Goal: Transaction & Acquisition: Download file/media

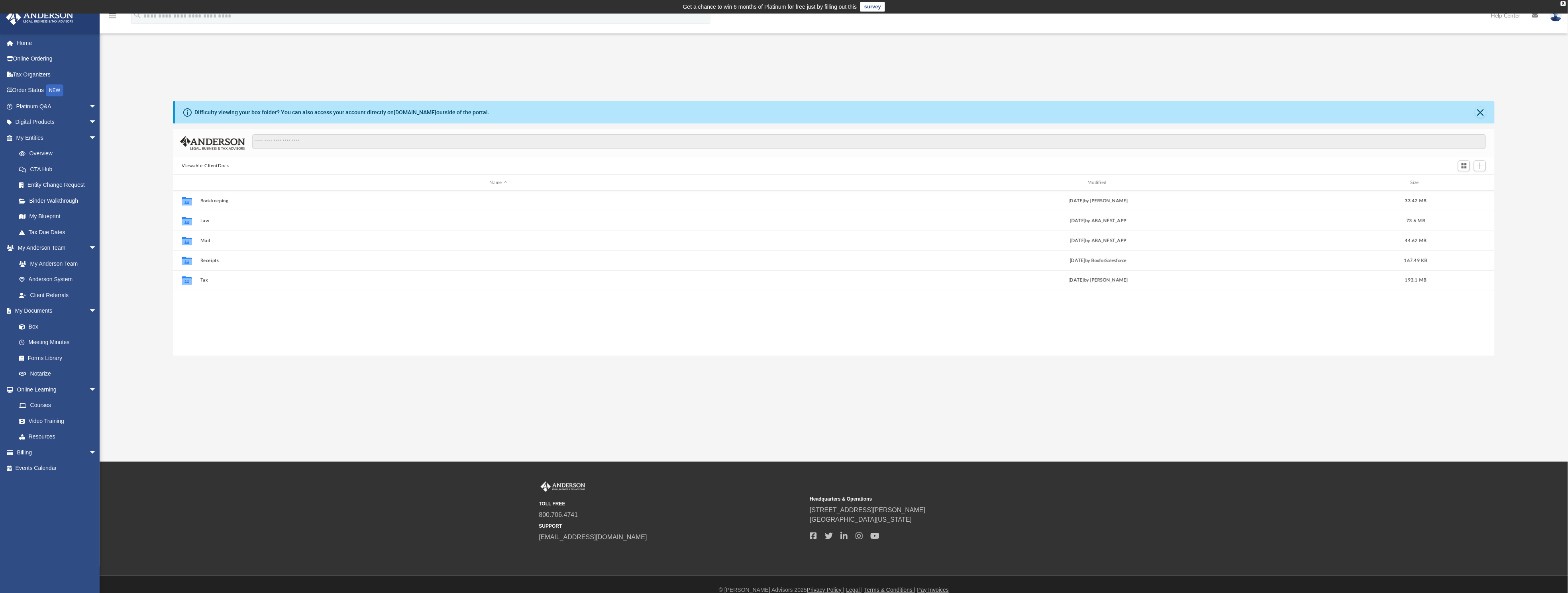
scroll to position [171, 1312]
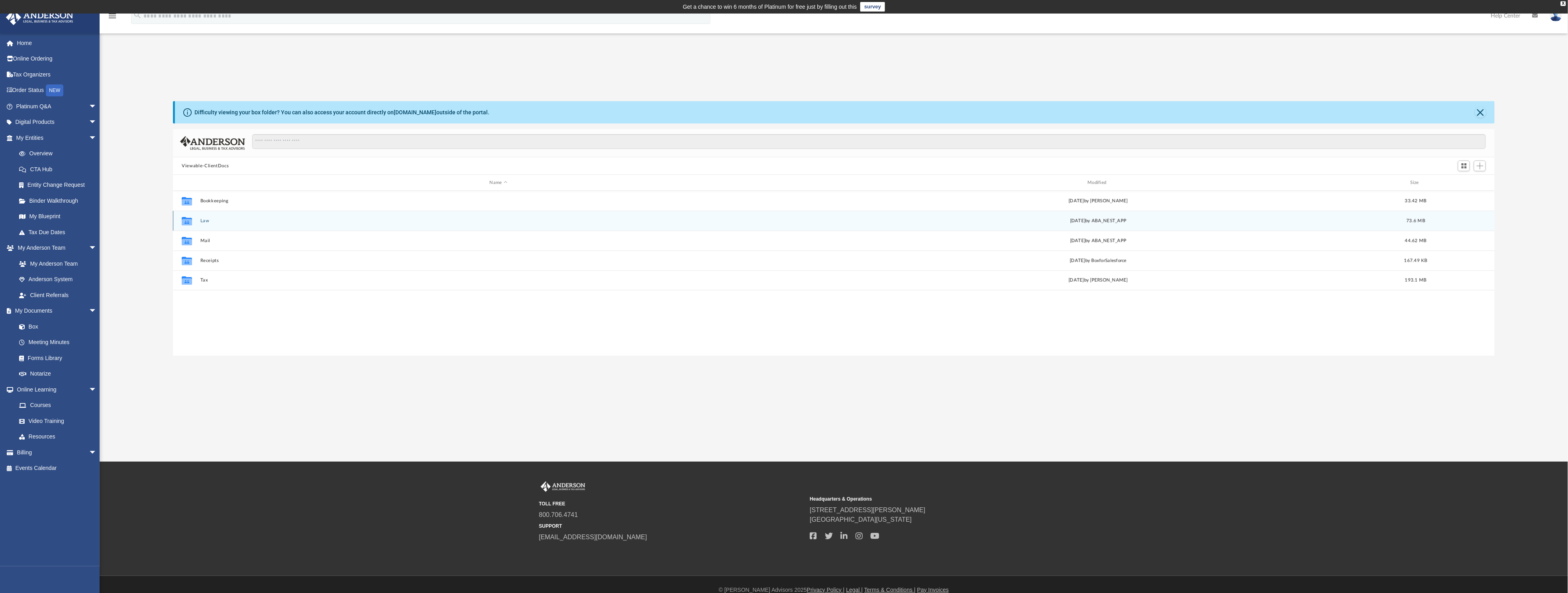
click at [208, 220] on button "Law" at bounding box center [499, 221] width 597 height 5
click at [227, 240] on button "Comer Ave Indy, LLC" at bounding box center [496, 240] width 592 height 5
click at [298, 199] on button "2024.04.01 - Comer Ave Indy, LLC - EIN Letter from IRS.pdf" at bounding box center [499, 201] width 597 height 5
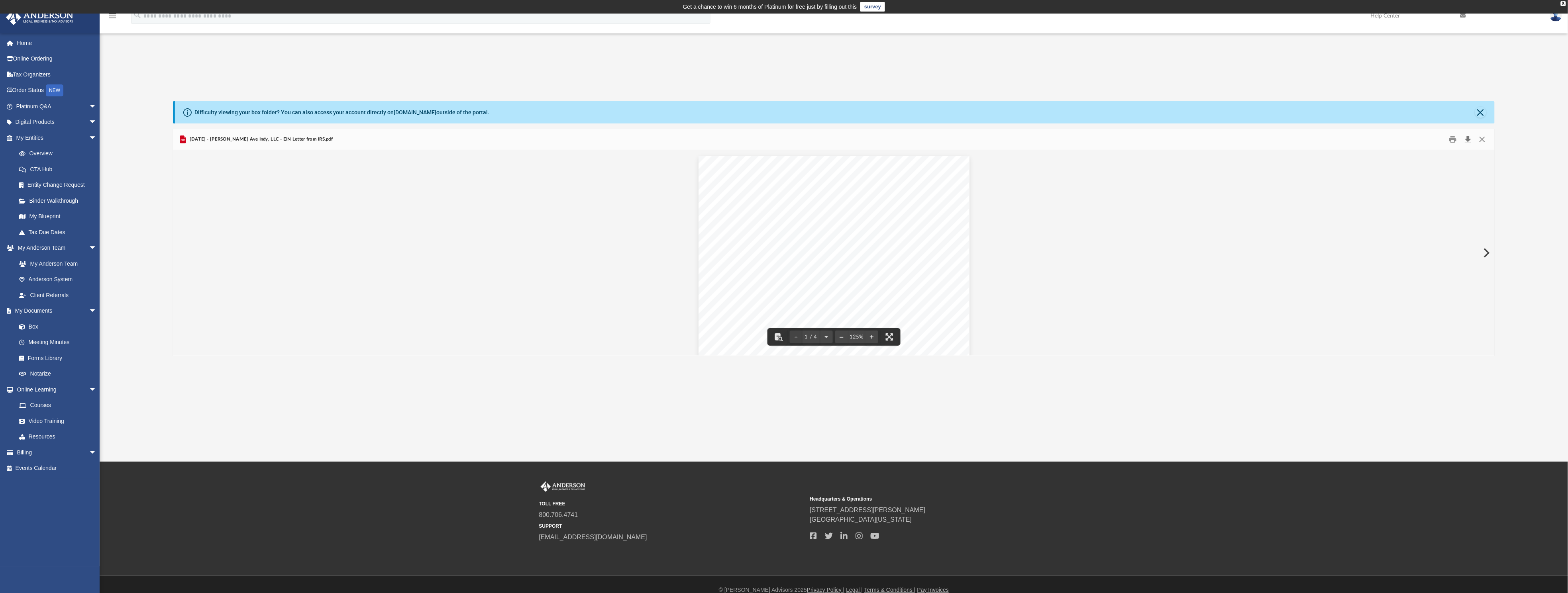
click at [1468, 137] on button "Download" at bounding box center [1468, 139] width 15 height 12
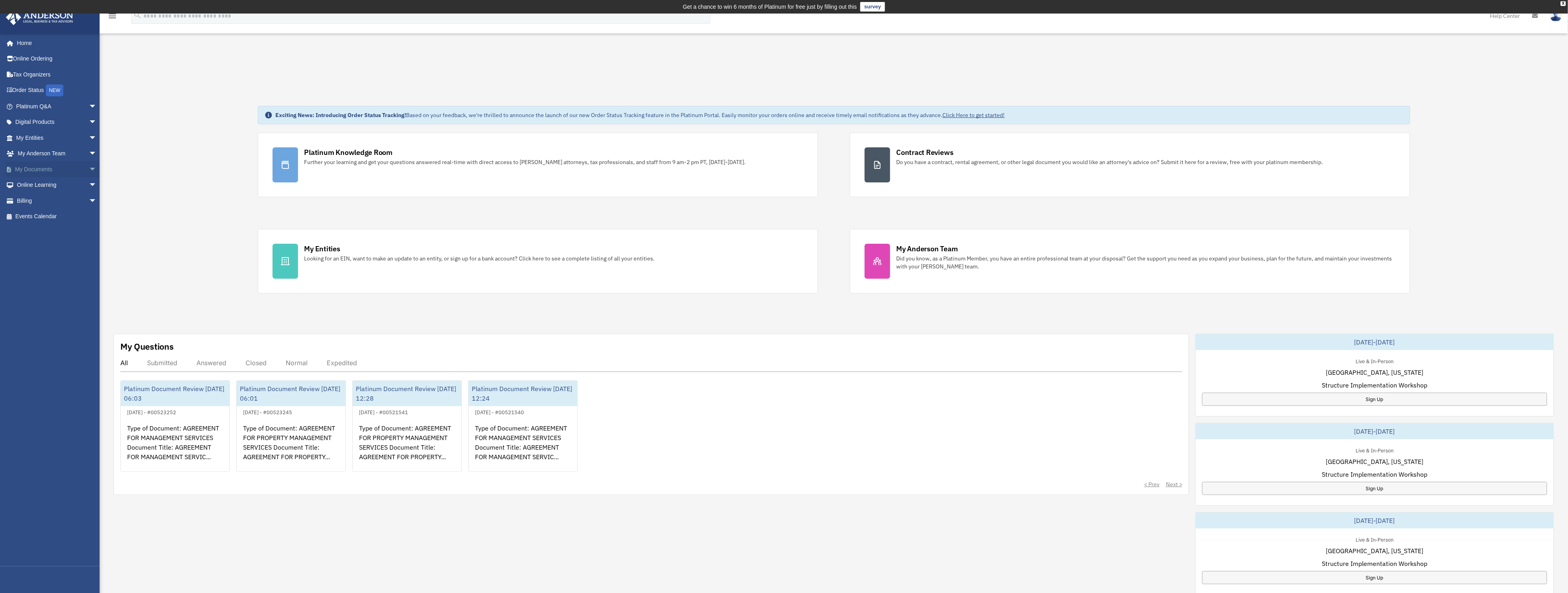
click at [47, 165] on link "My Documents arrow_drop_down" at bounding box center [57, 169] width 103 height 16
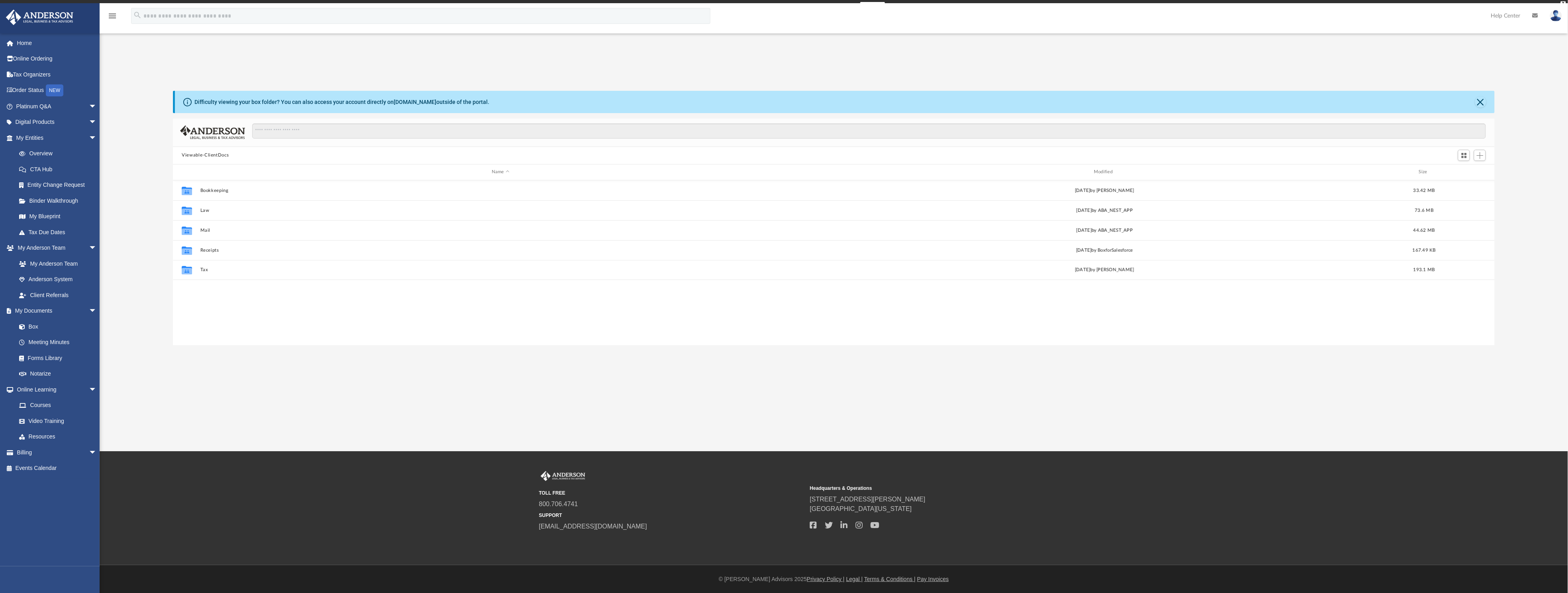
scroll to position [9, 10]
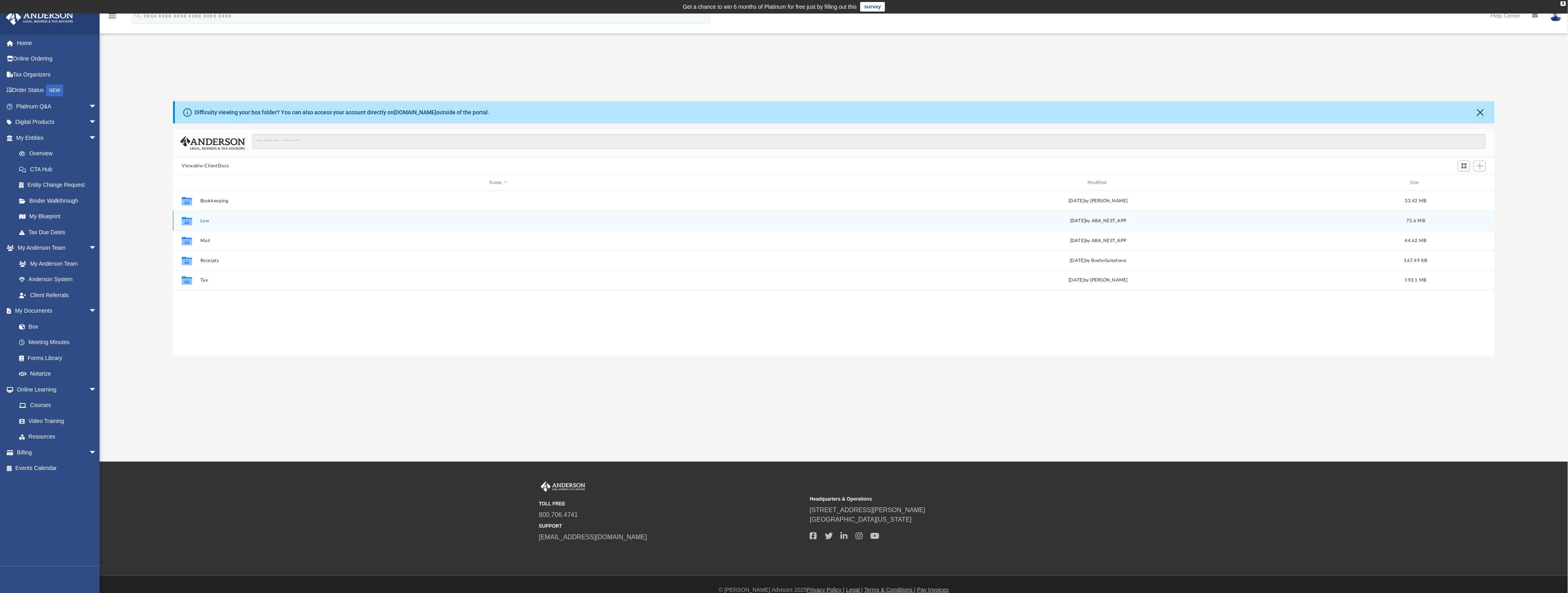
click at [203, 220] on button "Law" at bounding box center [499, 221] width 597 height 5
click at [228, 238] on button "Comer Ave Indy, LLC" at bounding box center [496, 240] width 592 height 5
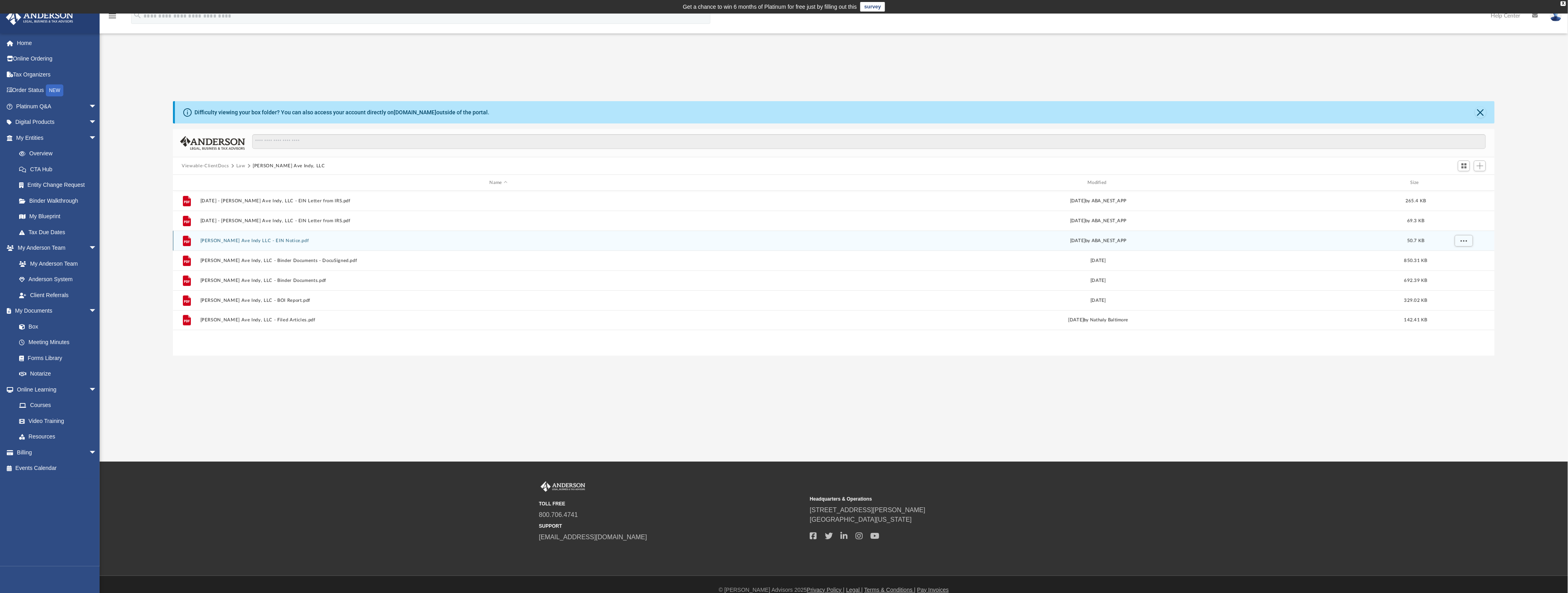
click at [266, 239] on button "Comer Ave Indy LLC - EIN Notice.pdf" at bounding box center [499, 240] width 597 height 5
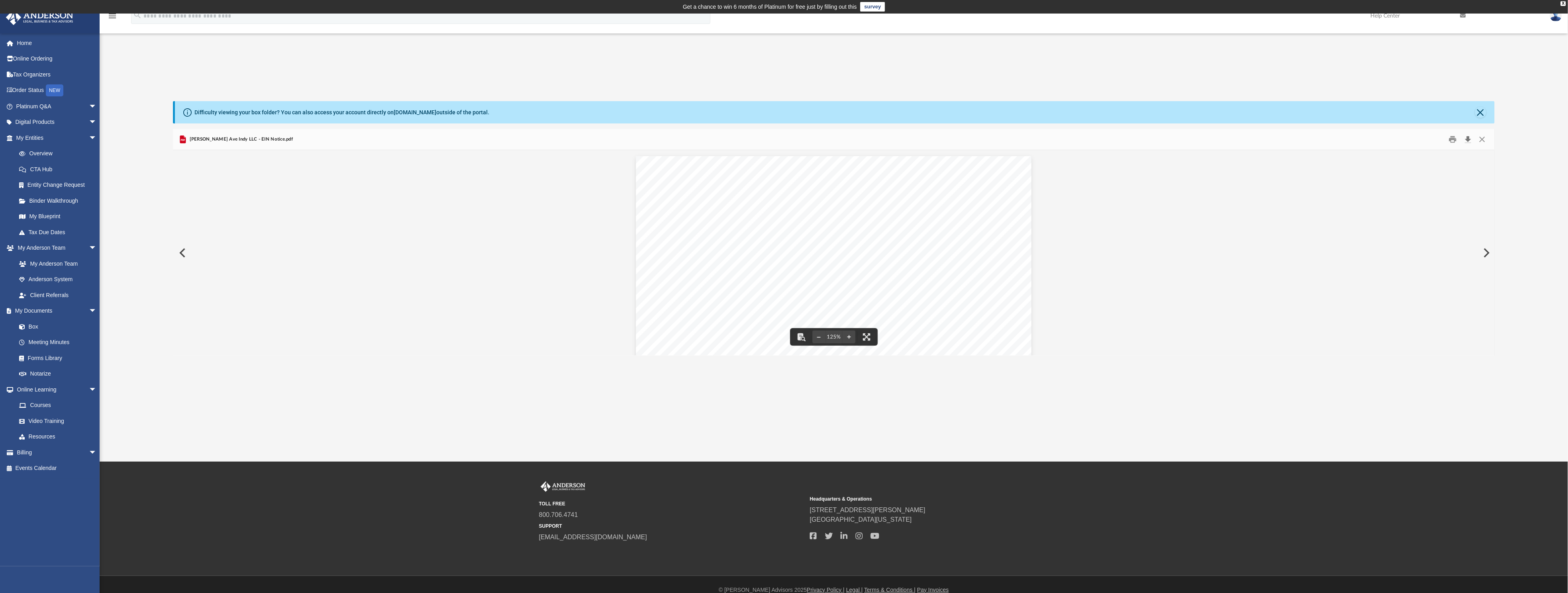
click at [1470, 137] on button "Download" at bounding box center [1468, 139] width 15 height 12
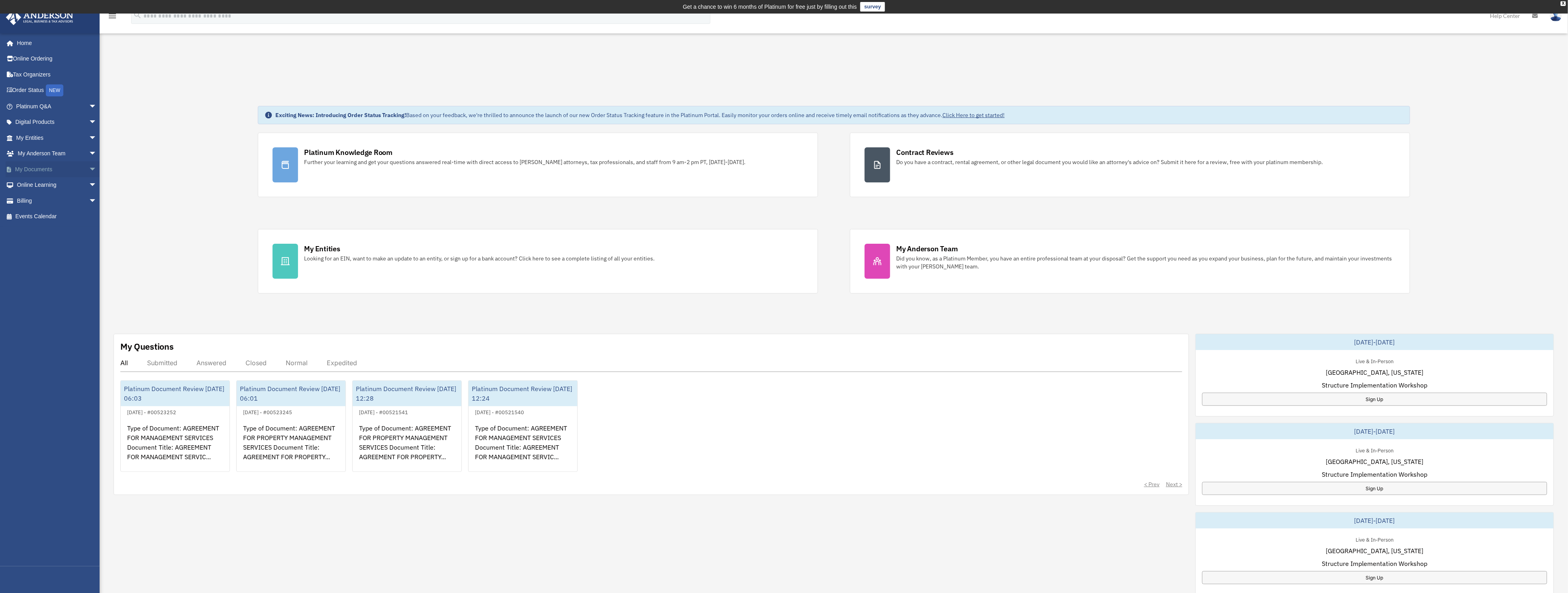
click at [36, 167] on link "My Documents arrow_drop_down" at bounding box center [57, 169] width 103 height 16
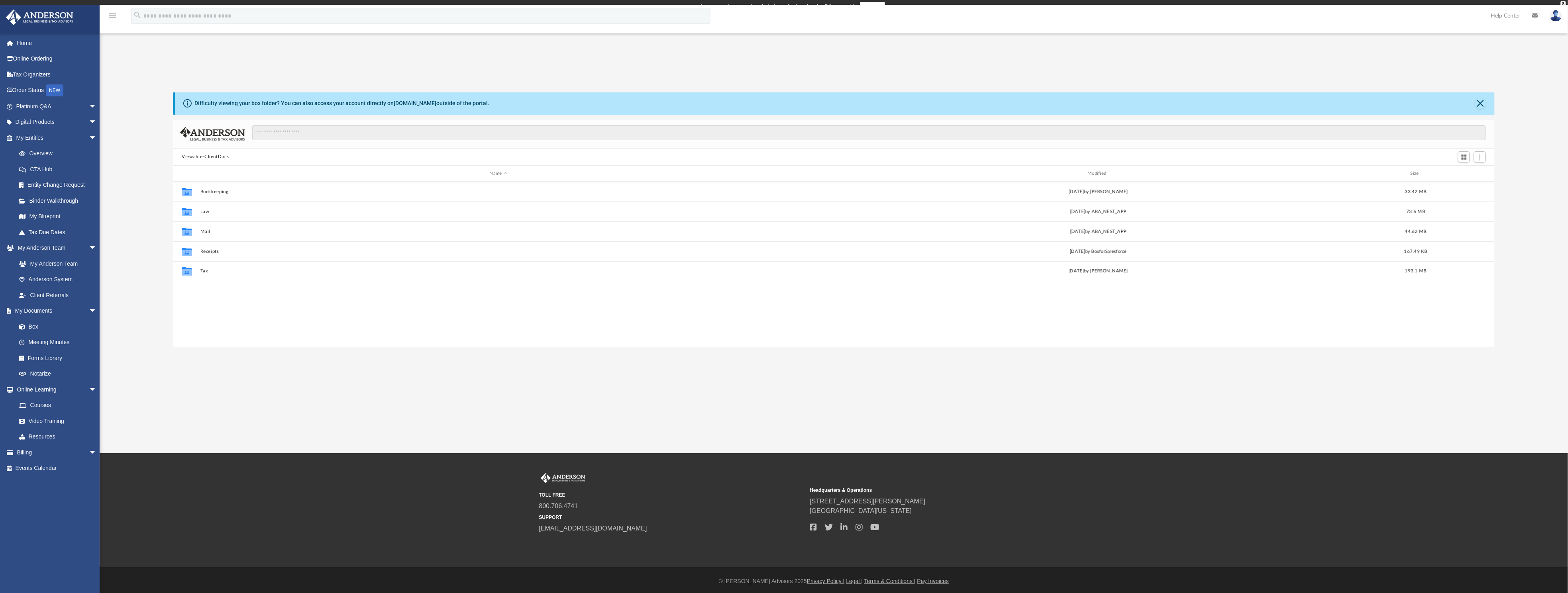
scroll to position [171, 1312]
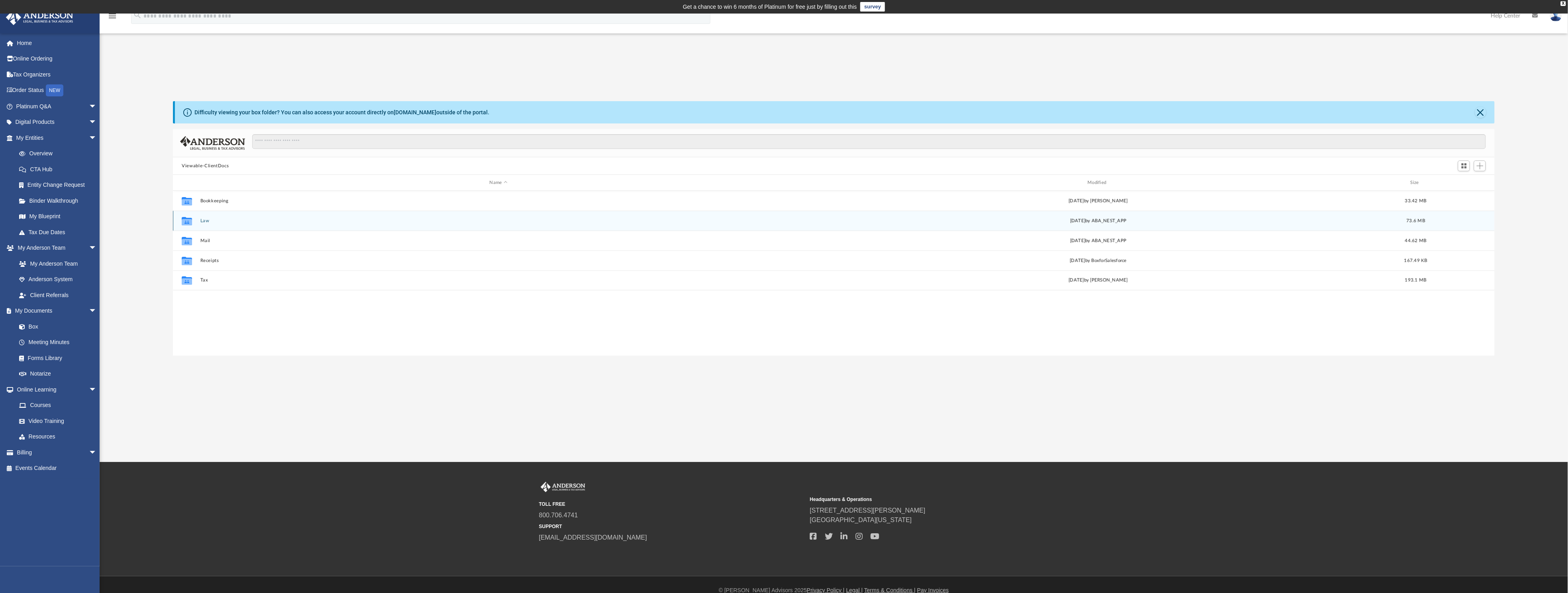
click at [201, 222] on button "Law" at bounding box center [499, 221] width 597 height 5
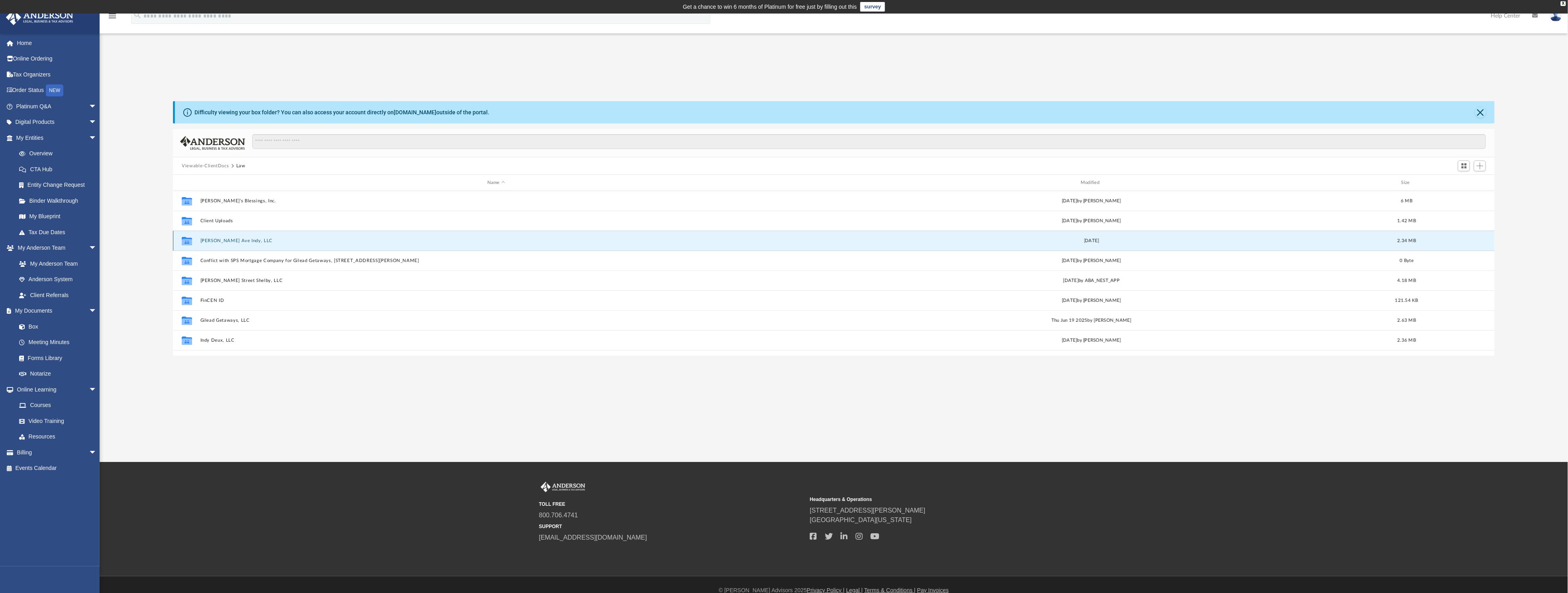
click at [226, 241] on button "[PERSON_NAME] Ave Indy, LLC" at bounding box center [496, 240] width 592 height 5
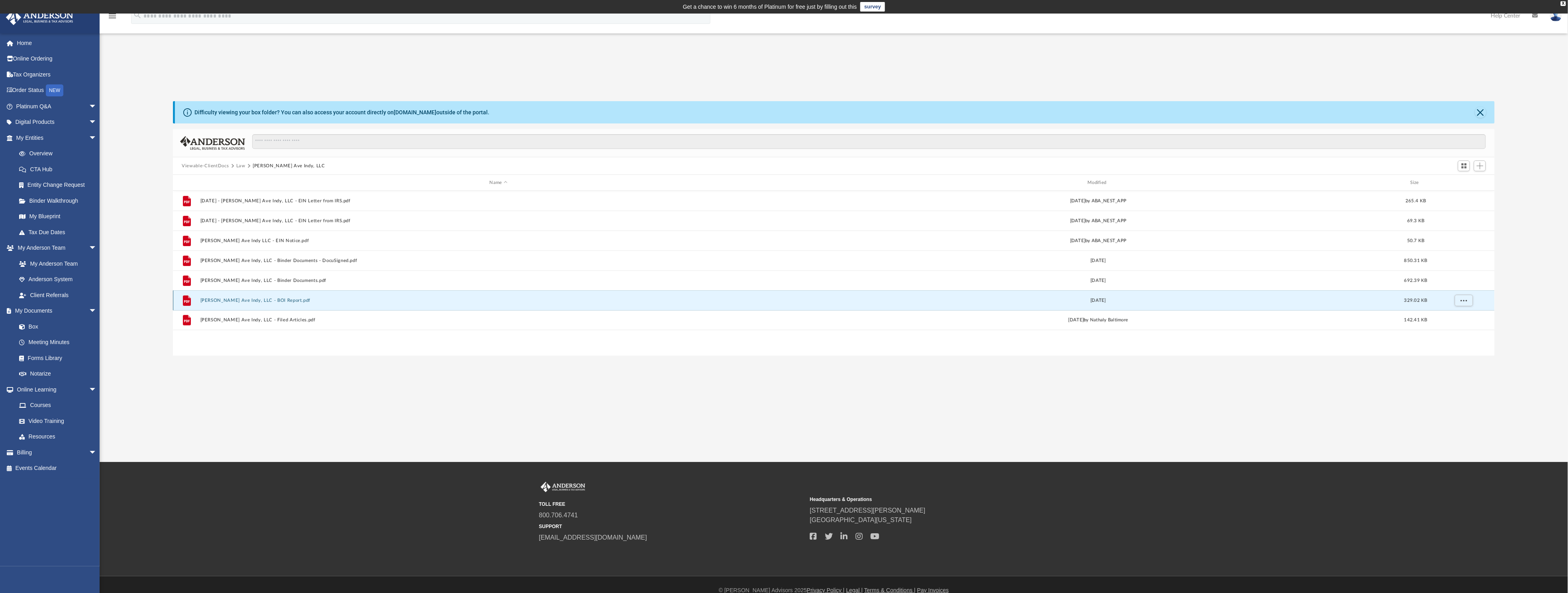
click at [265, 298] on button "[PERSON_NAME] Ave Indy, LLC - BOI Report.pdf" at bounding box center [499, 300] width 597 height 5
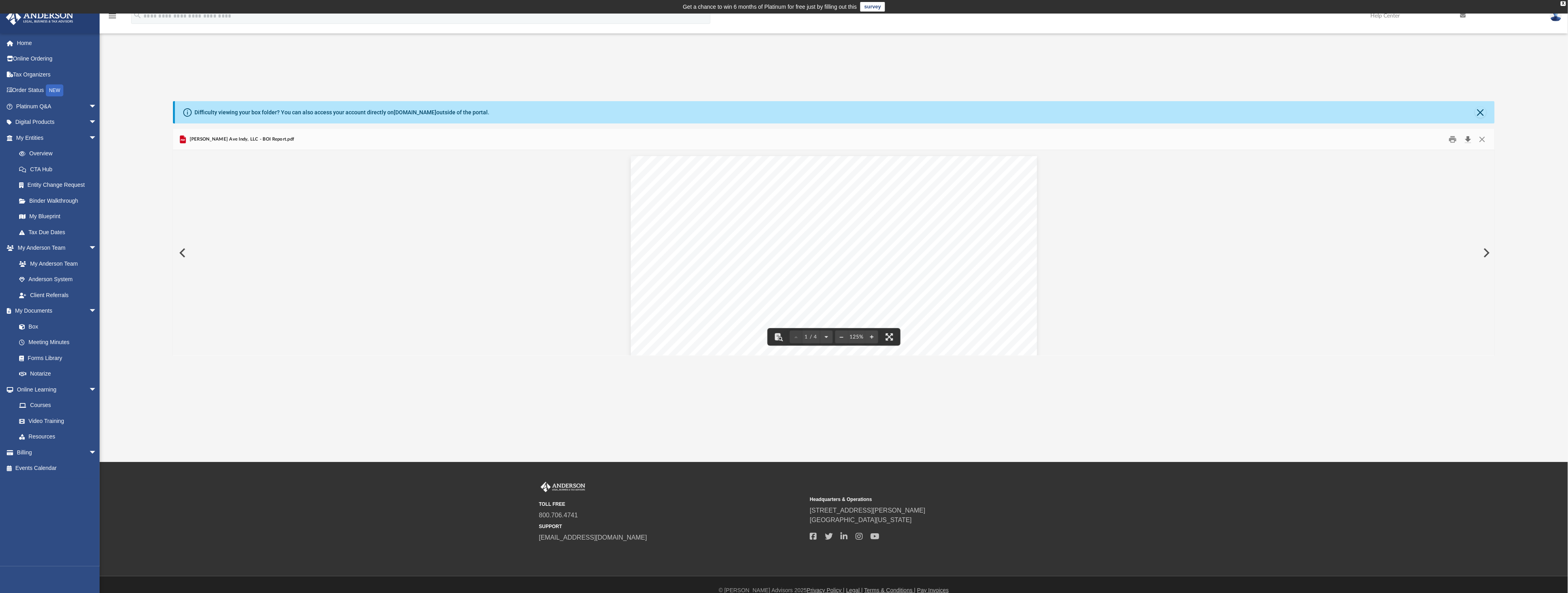
click at [1467, 137] on button "Download" at bounding box center [1468, 139] width 15 height 12
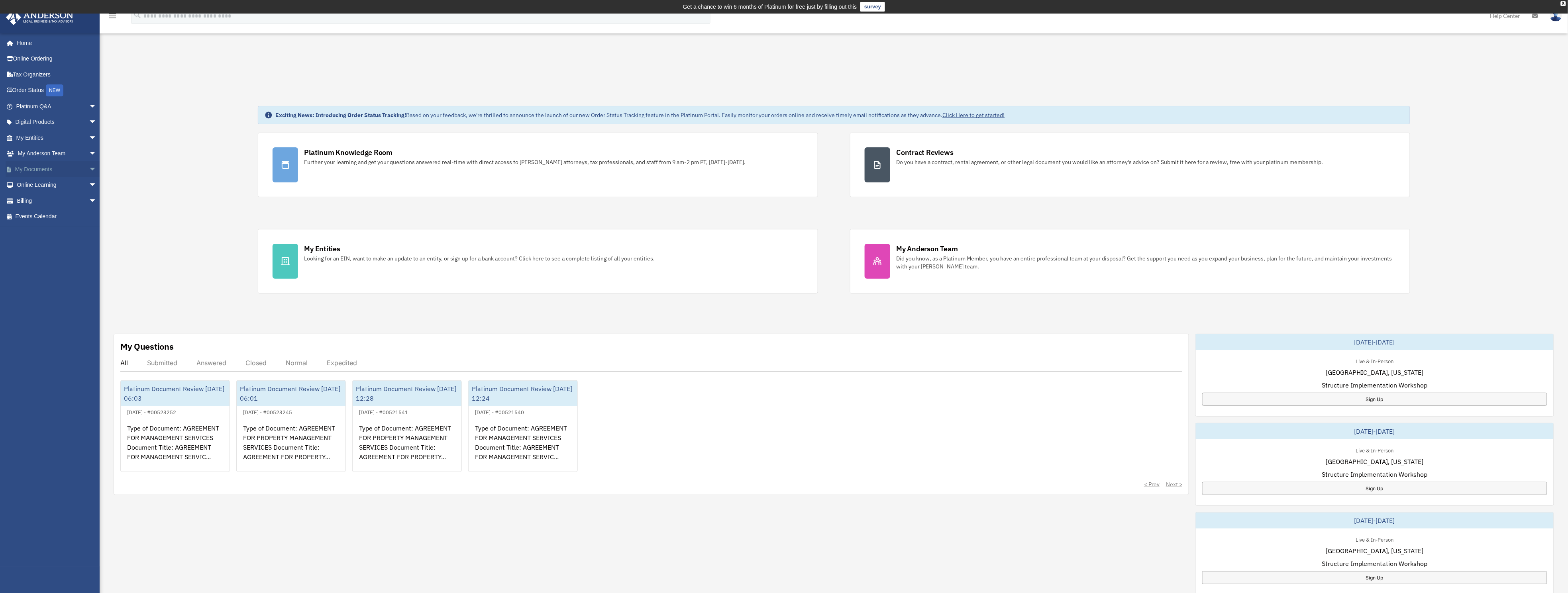
click at [41, 167] on link "My Documents arrow_drop_down" at bounding box center [57, 169] width 103 height 16
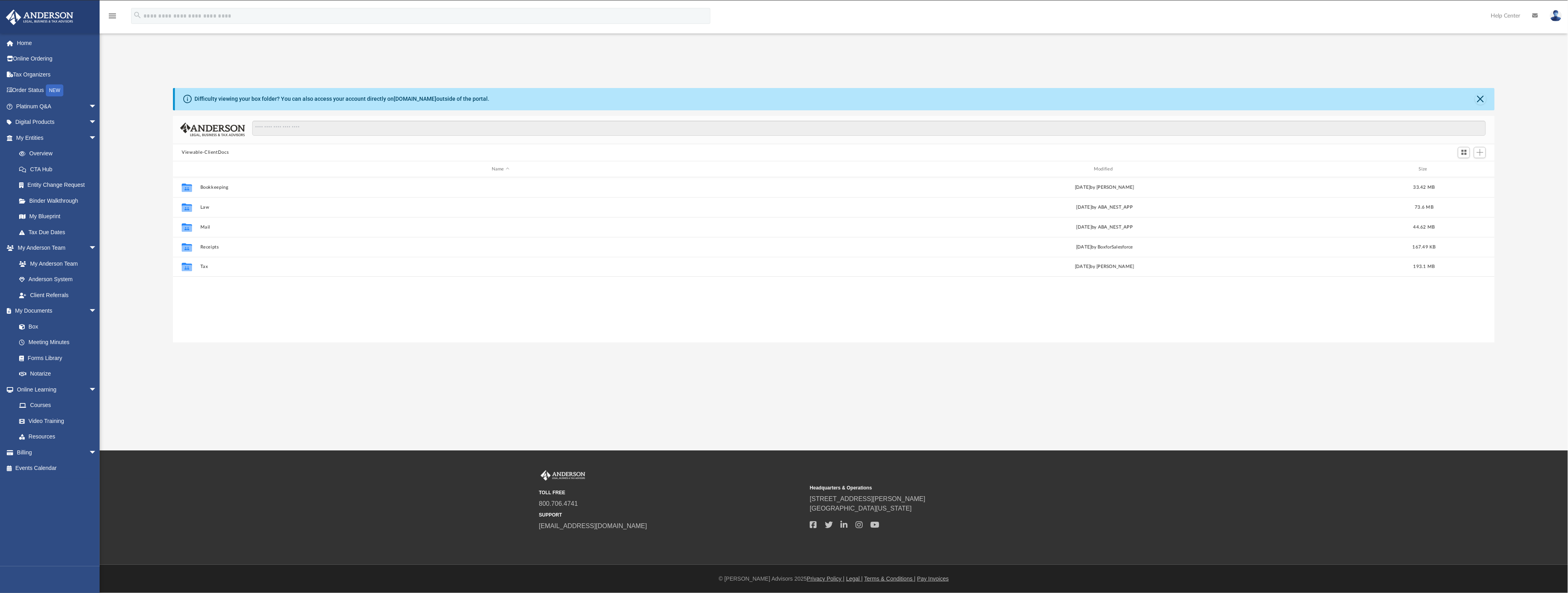
scroll to position [171, 1312]
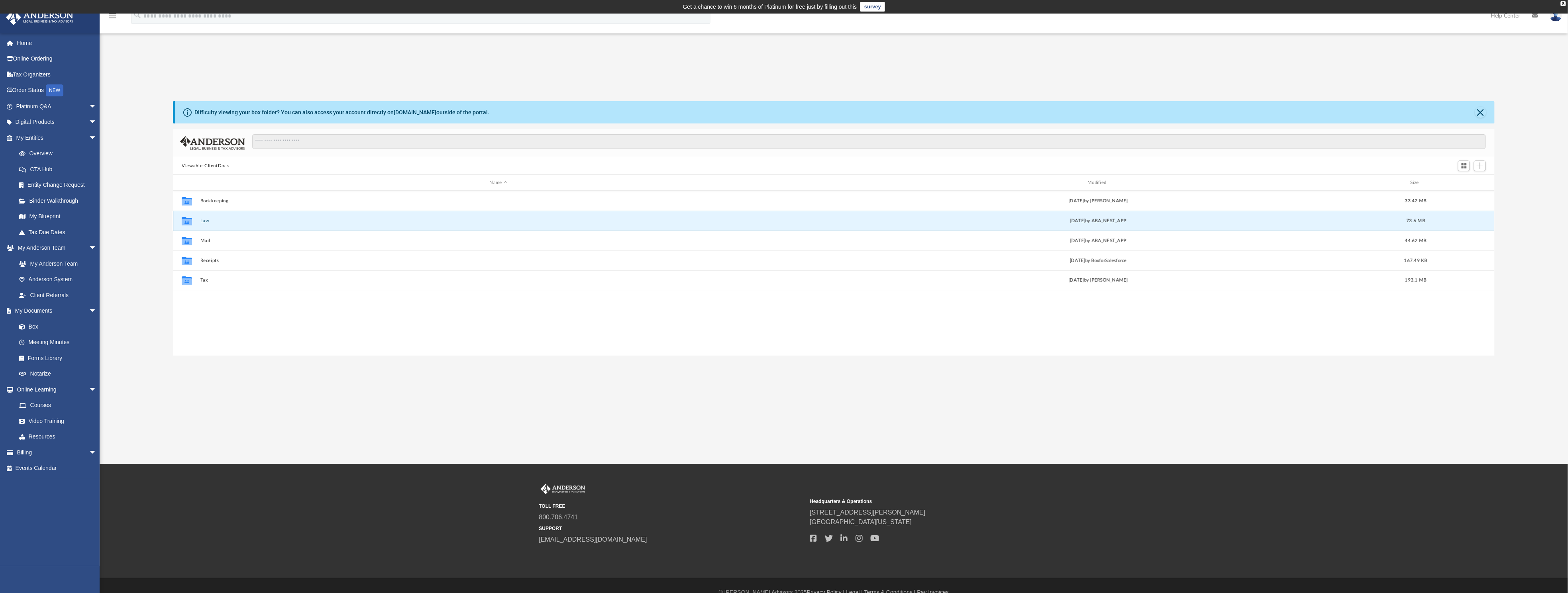
click at [207, 220] on button "Law" at bounding box center [499, 221] width 597 height 5
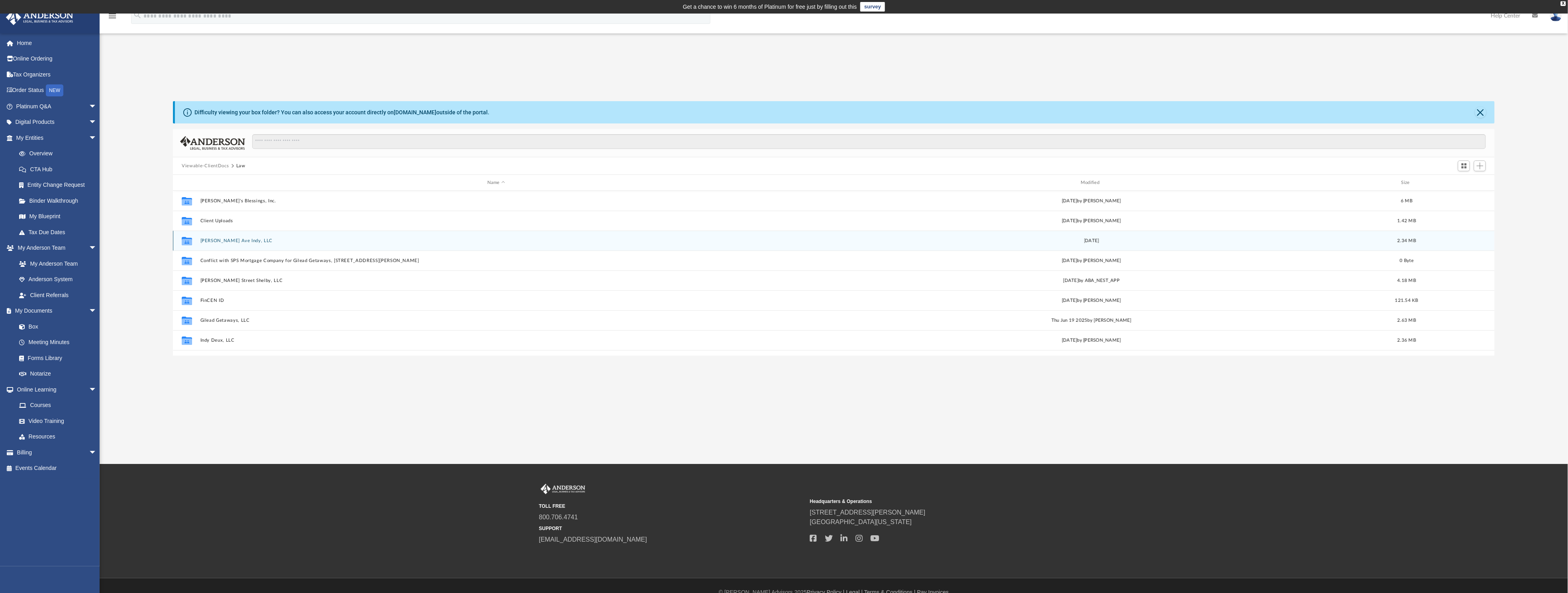
click at [230, 238] on button "Comer Ave Indy, LLC" at bounding box center [496, 240] width 592 height 5
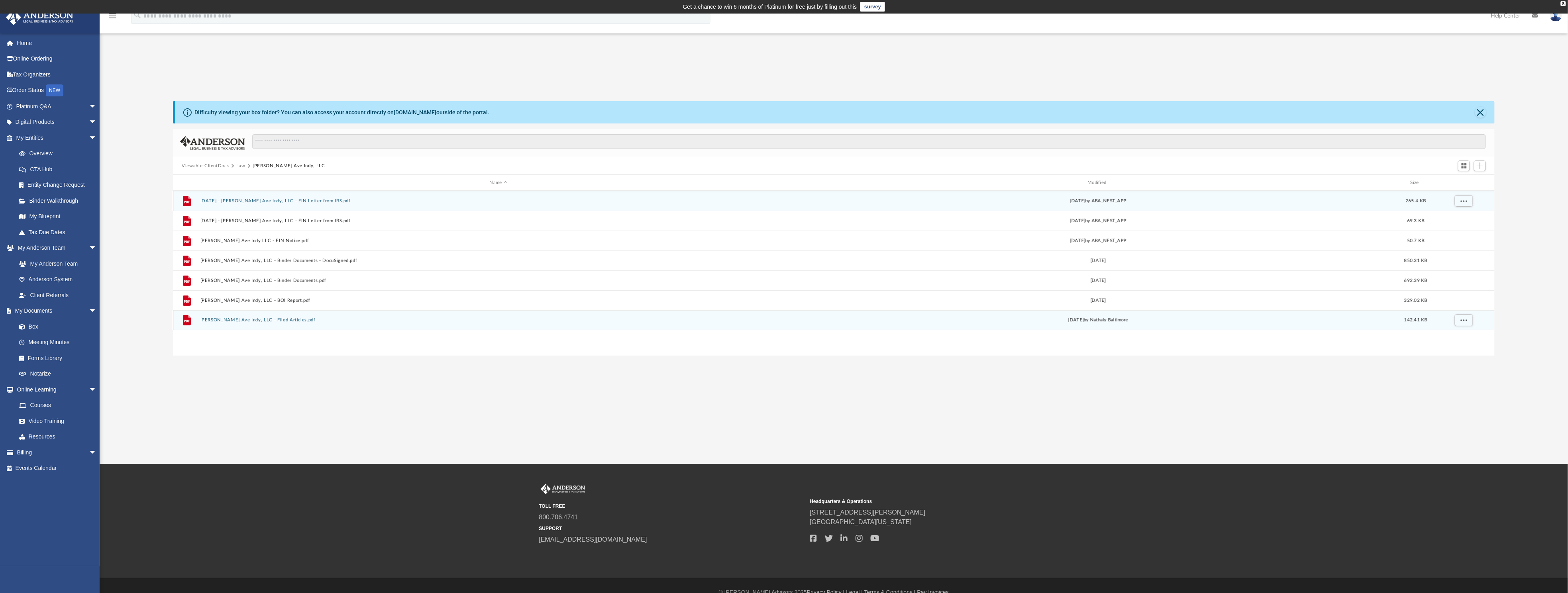
scroll to position [13, 0]
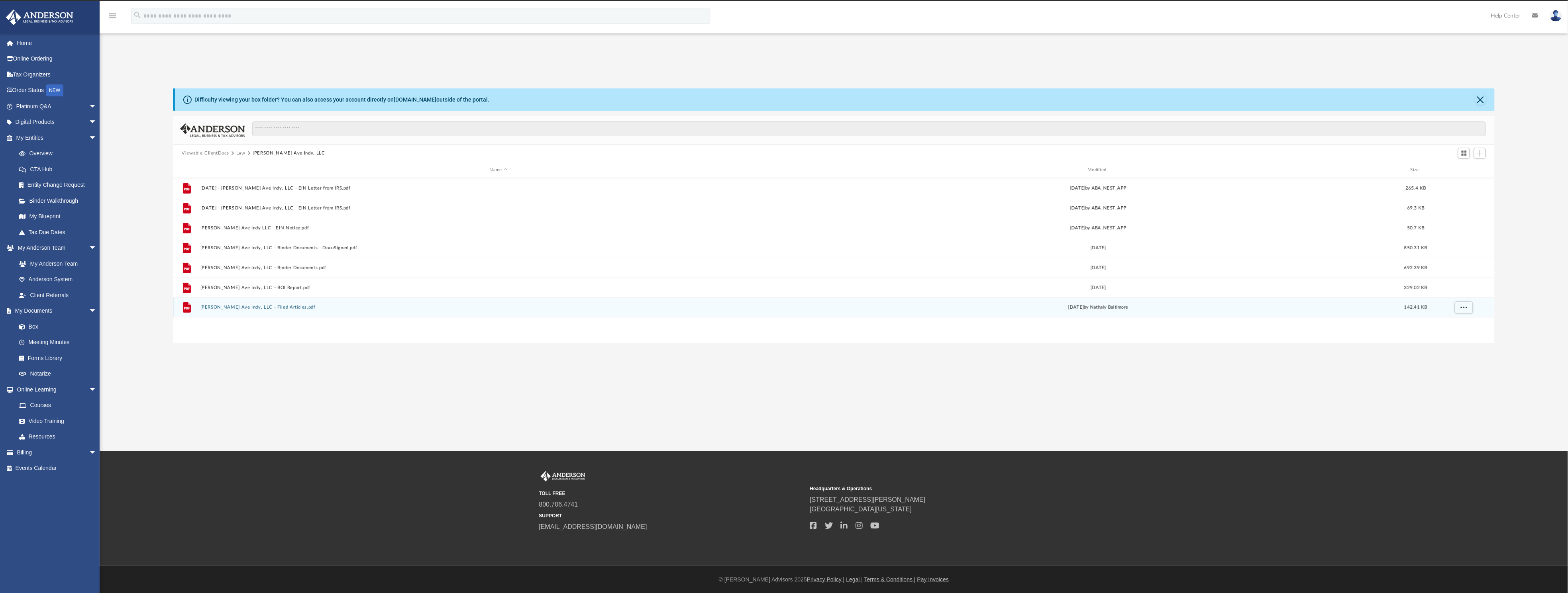
click at [261, 307] on button "[PERSON_NAME] Ave Indy, LLC - Filed Articles.pdf" at bounding box center [499, 307] width 597 height 5
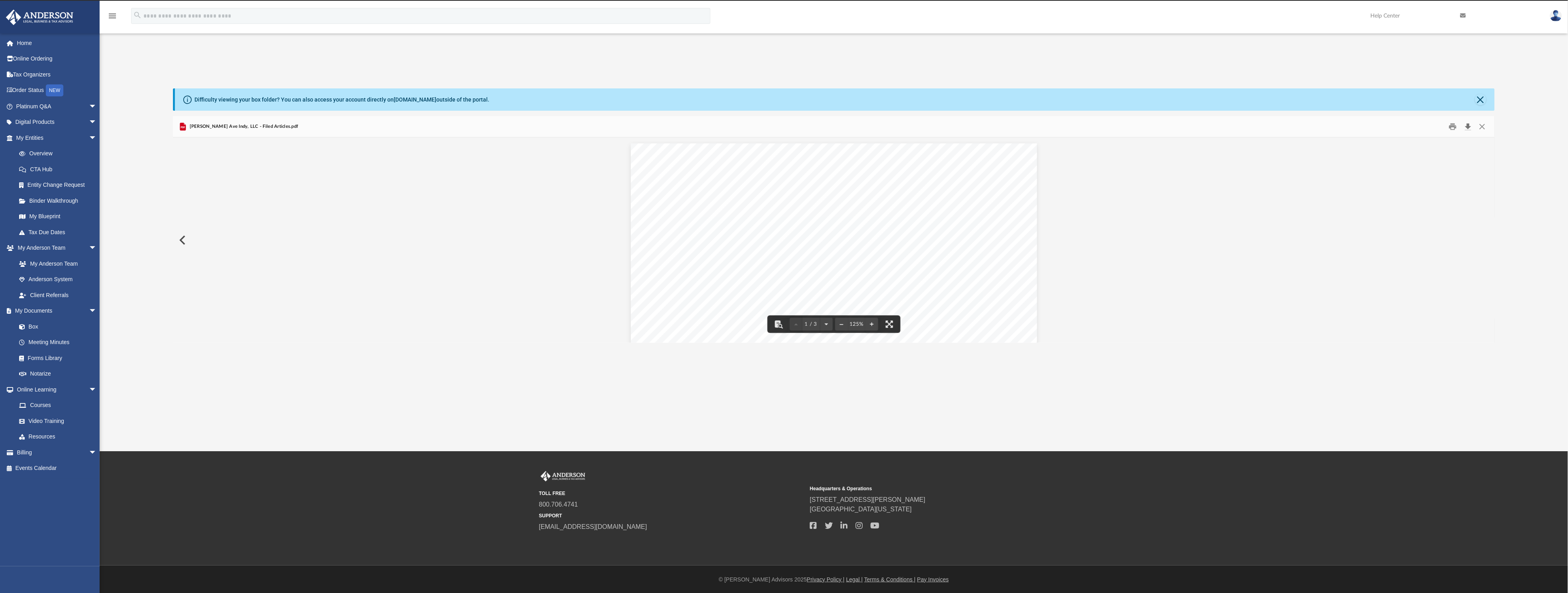
click at [1469, 123] on button "Download" at bounding box center [1468, 127] width 15 height 12
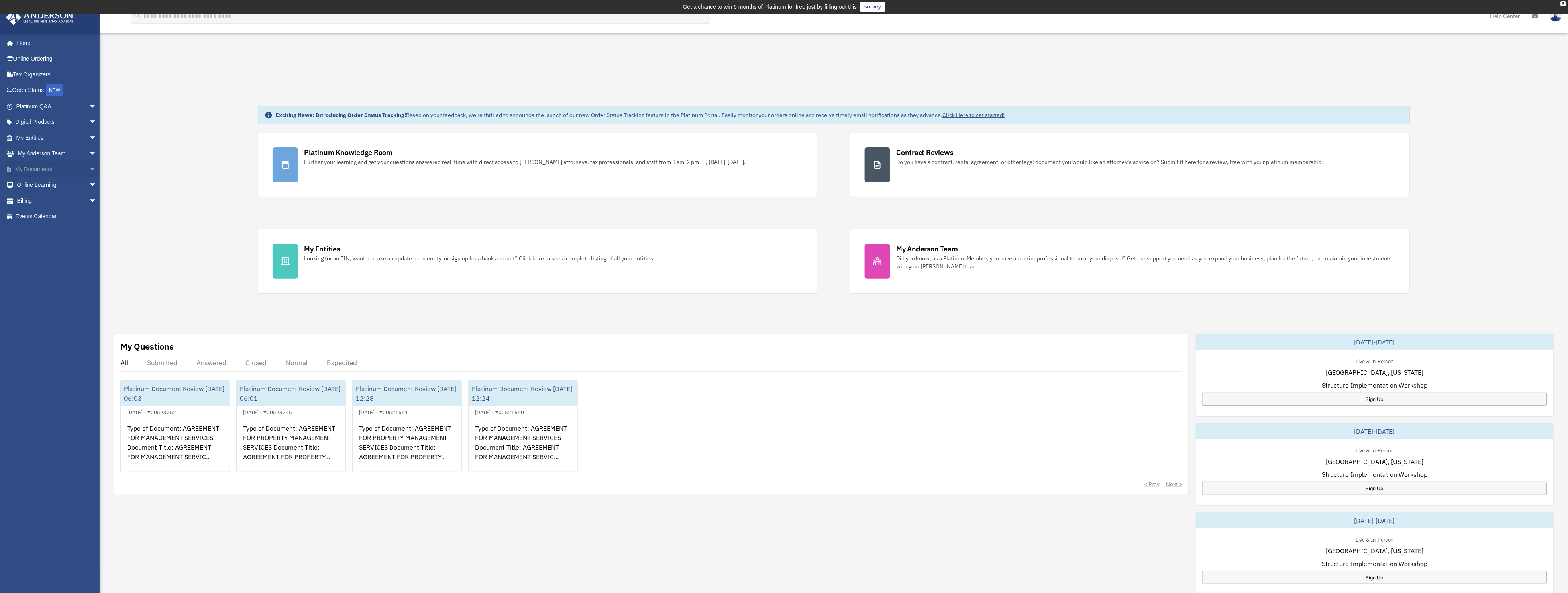
click at [30, 162] on link "My Documents arrow_drop_down" at bounding box center [57, 169] width 103 height 16
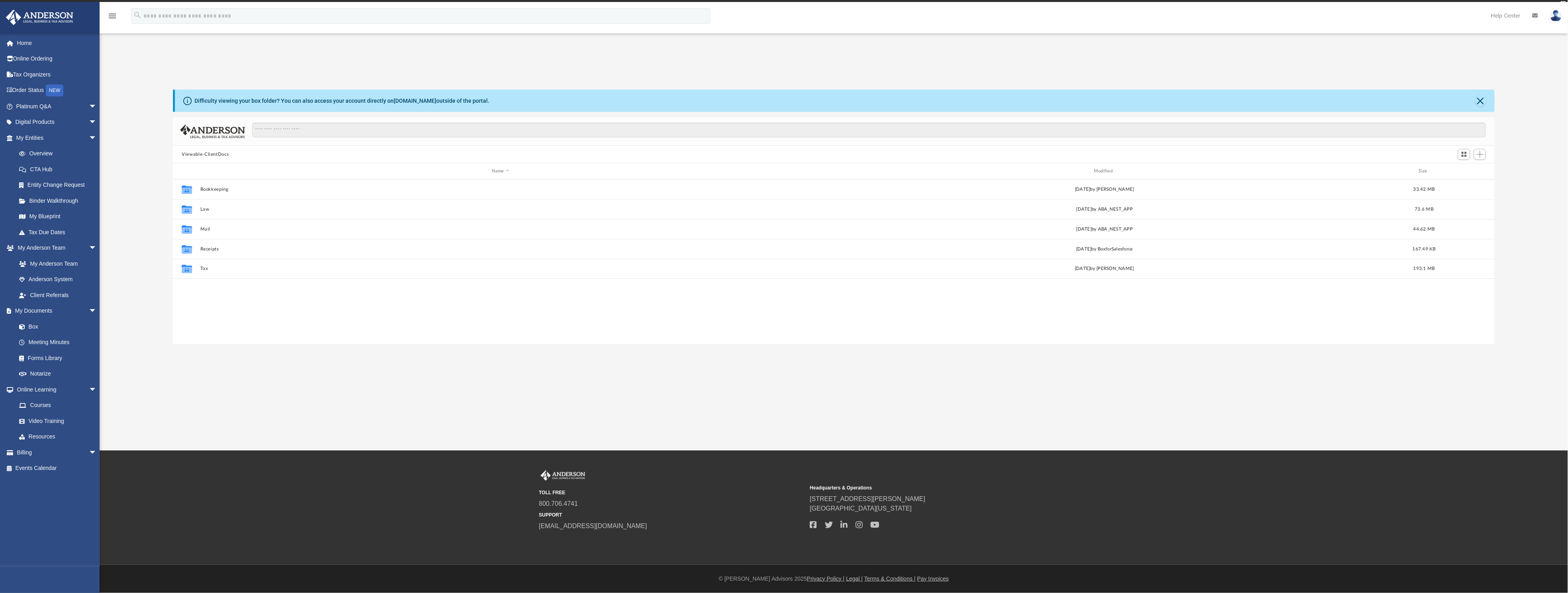
scroll to position [171, 1312]
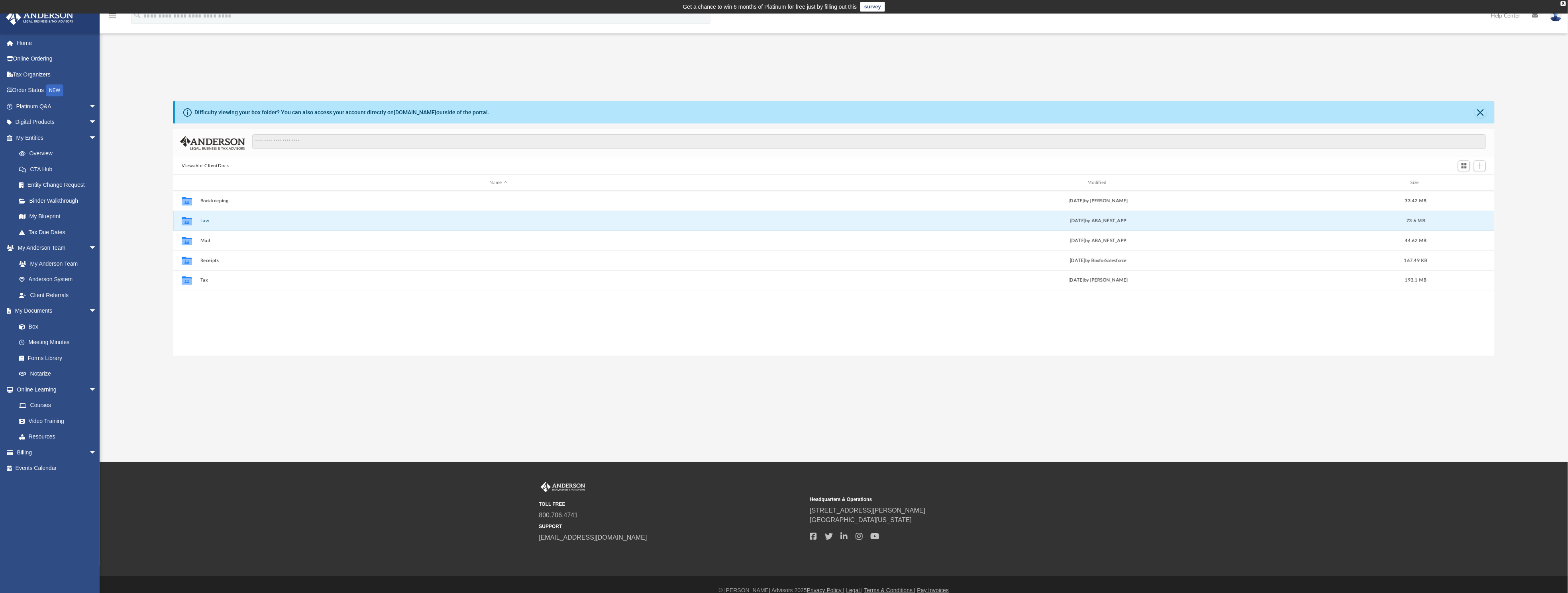
click at [204, 221] on button "Law" at bounding box center [499, 221] width 597 height 5
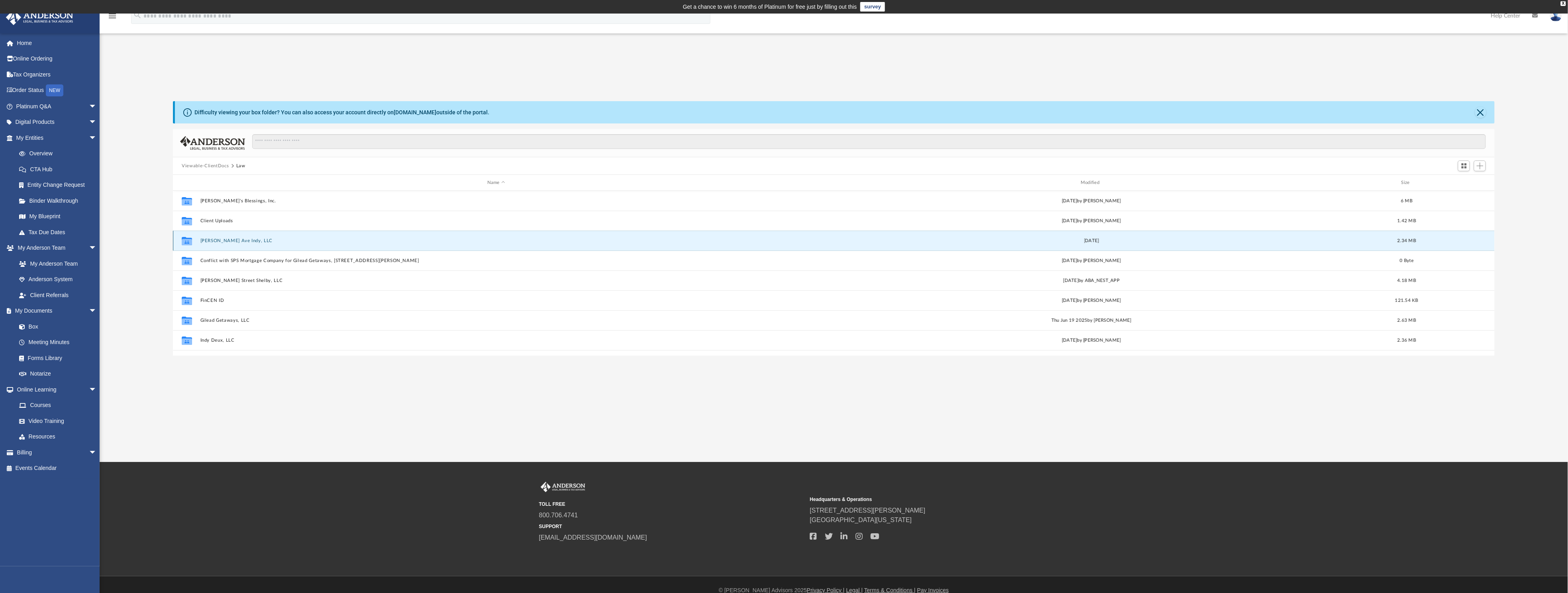
click at [208, 239] on button "[PERSON_NAME] Ave Indy, LLC" at bounding box center [496, 240] width 592 height 5
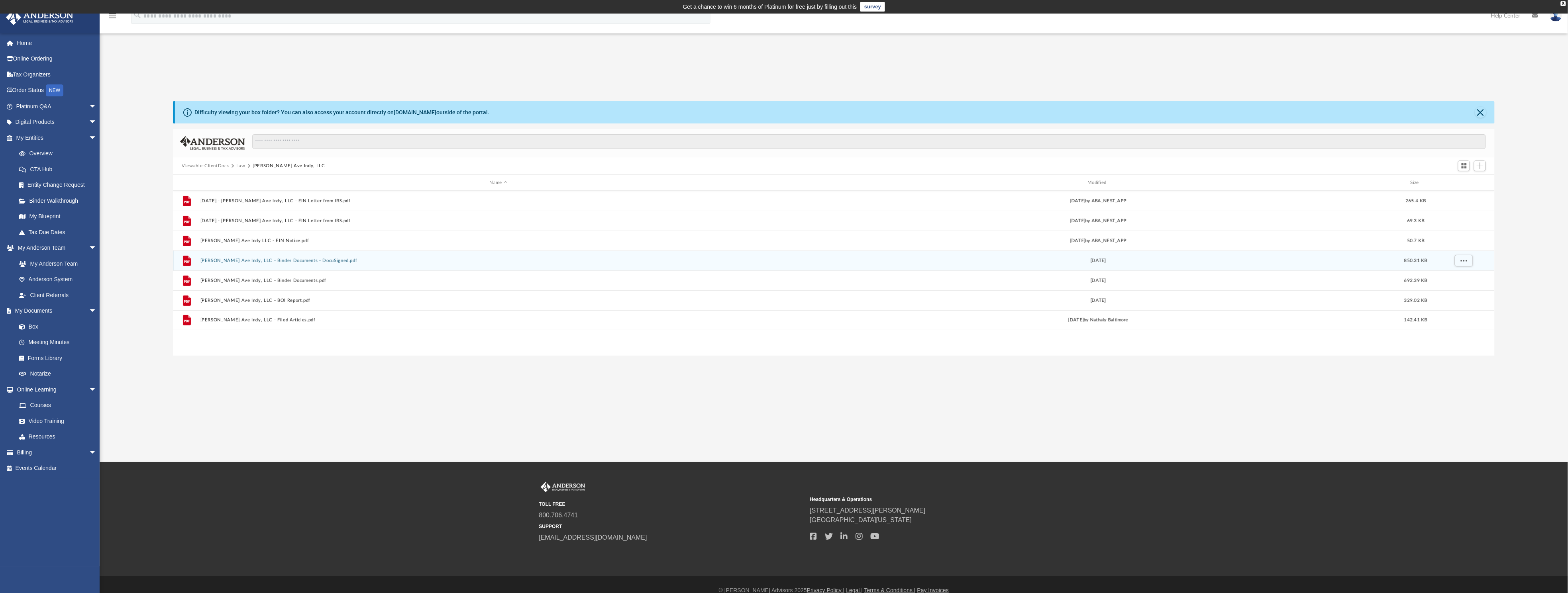
click at [265, 259] on button "[PERSON_NAME] Ave Indy, LLC - Binder Documents - DocuSigned.pdf" at bounding box center [499, 260] width 597 height 5
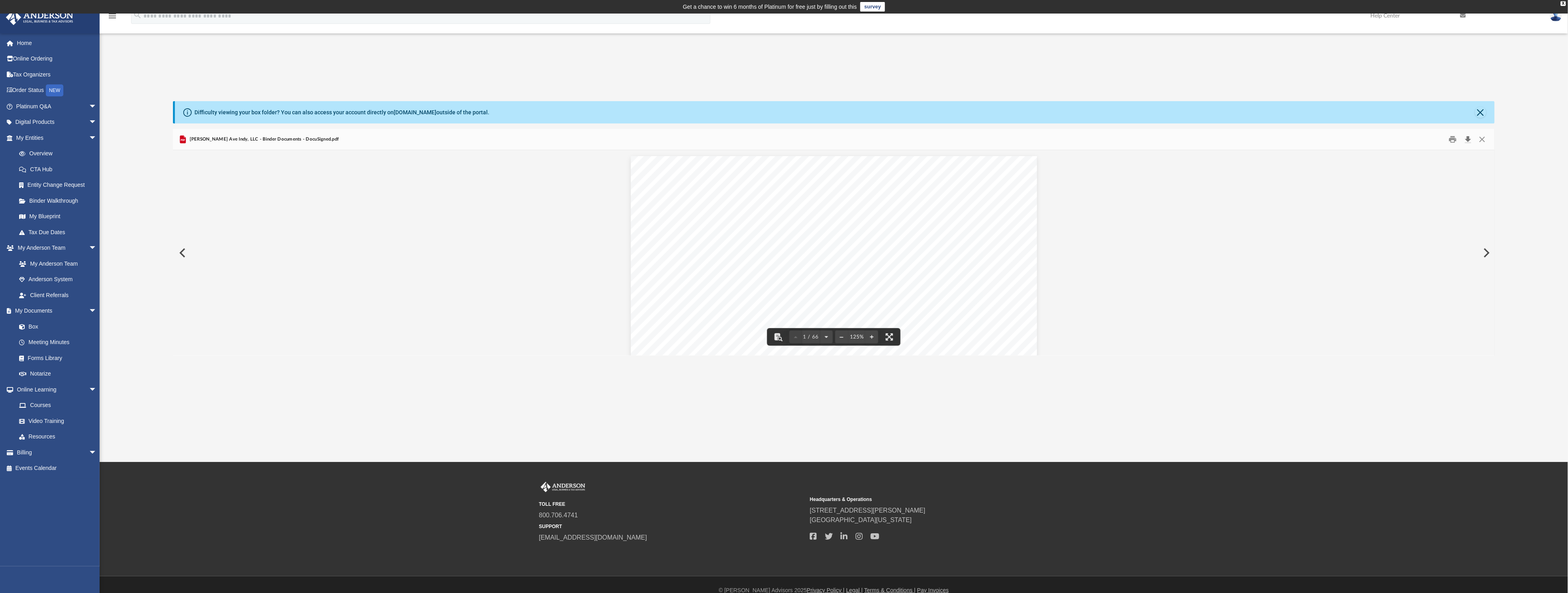
click at [1468, 137] on button "Download" at bounding box center [1468, 139] width 15 height 12
